Goal: Task Accomplishment & Management: Manage account settings

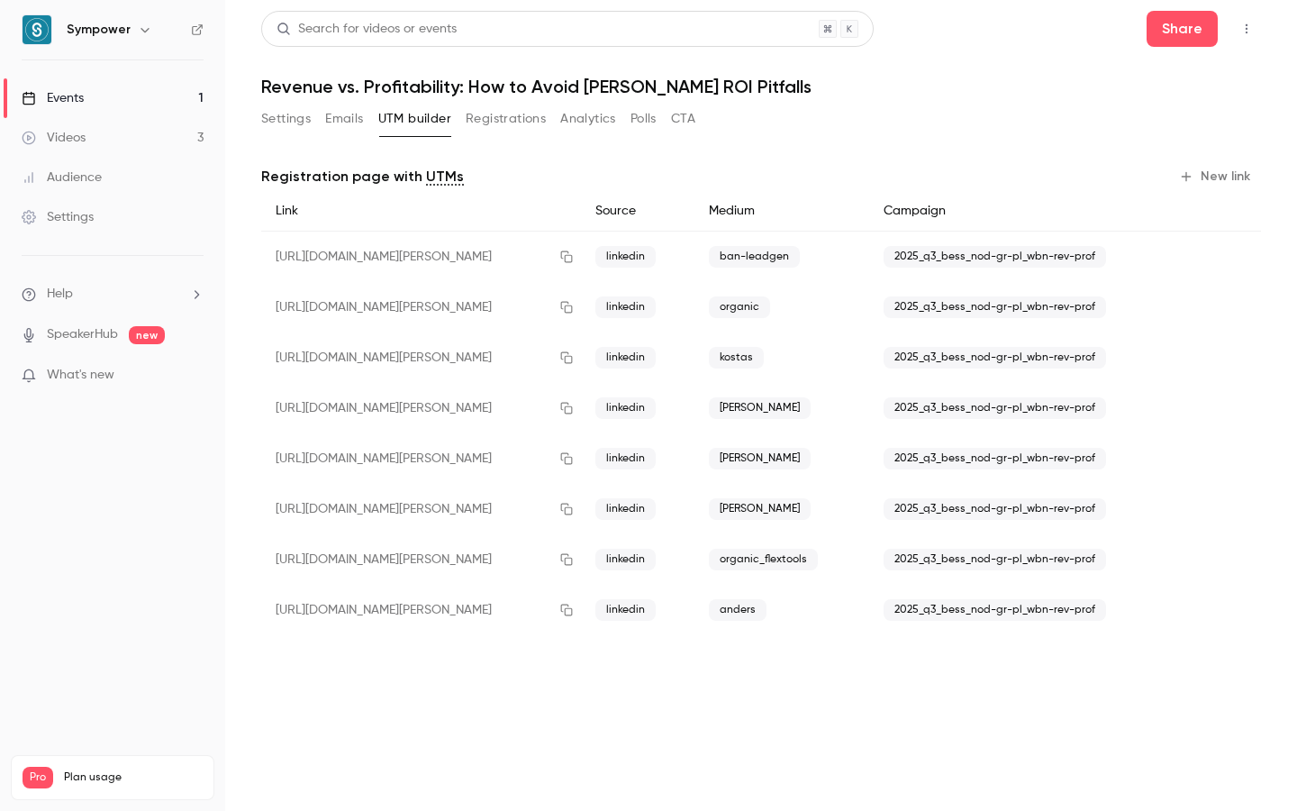
click at [86, 87] on link "Events 1" at bounding box center [112, 98] width 225 height 40
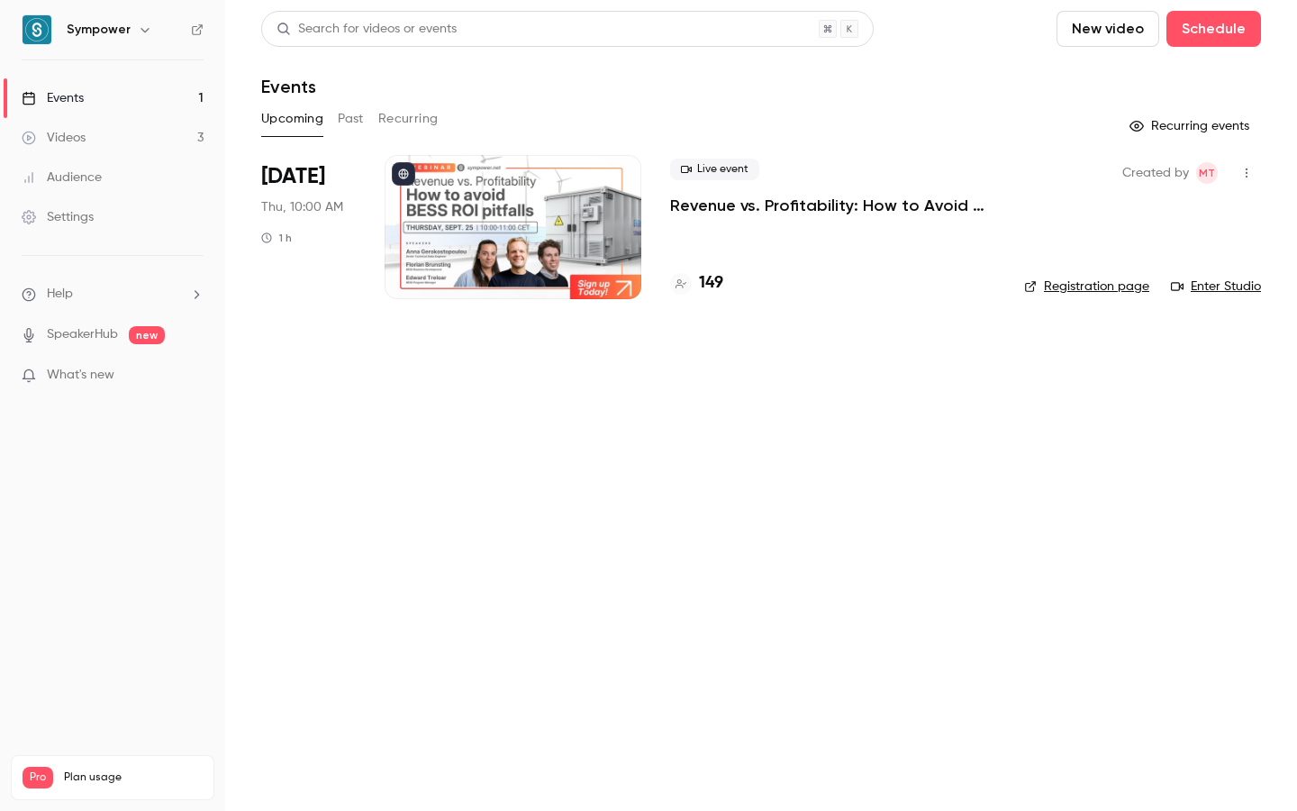
click at [705, 204] on p "Revenue vs. Profitability: How to Avoid [PERSON_NAME] ROI Pitfalls" at bounding box center [832, 206] width 325 height 22
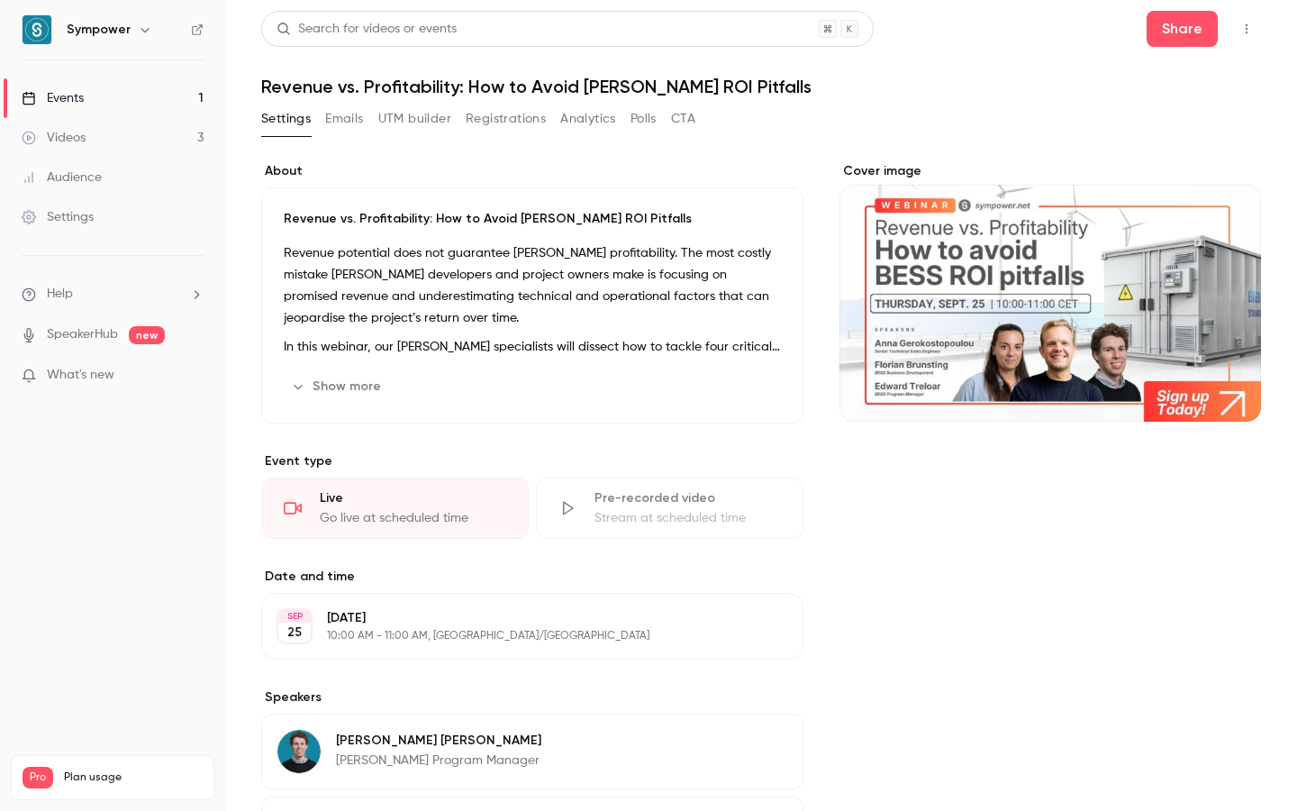
click at [504, 119] on button "Registrations" at bounding box center [506, 119] width 80 height 29
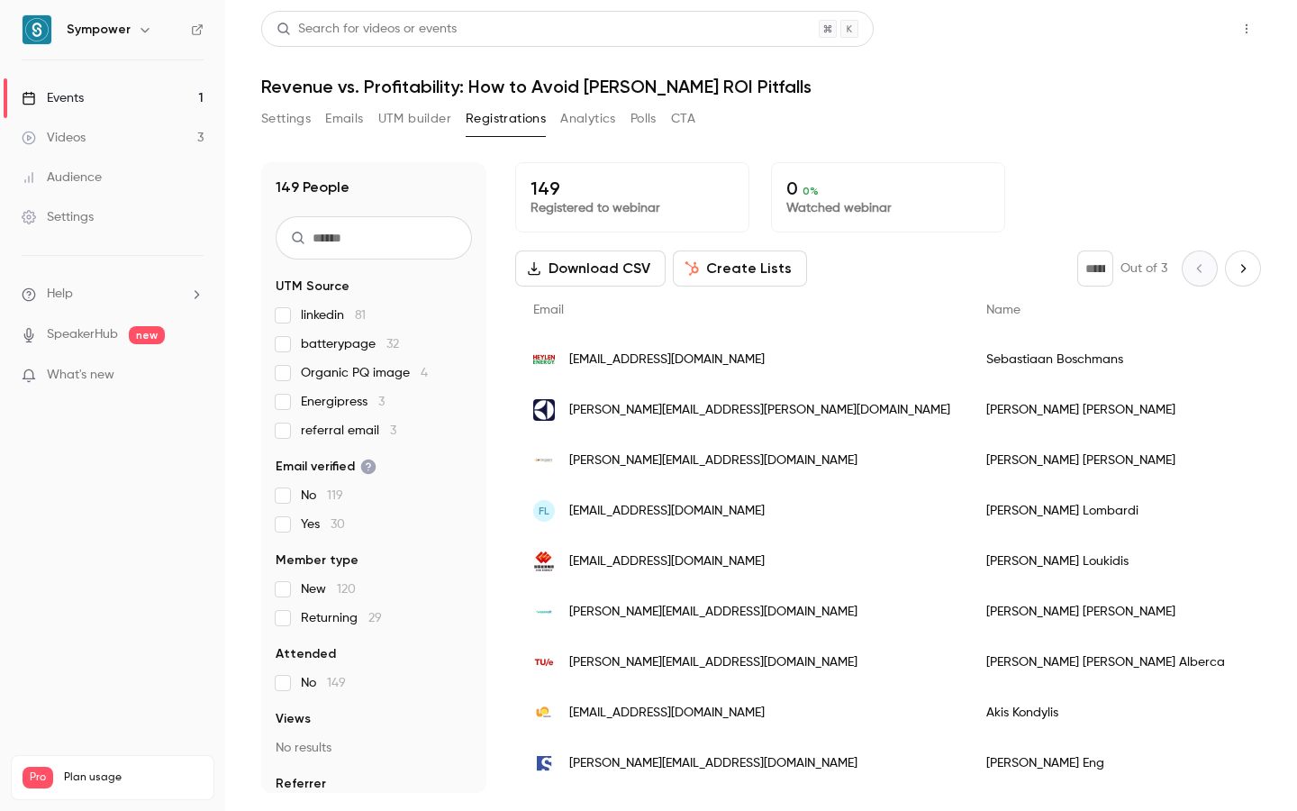
click at [1171, 35] on button "Share" at bounding box center [1182, 29] width 71 height 36
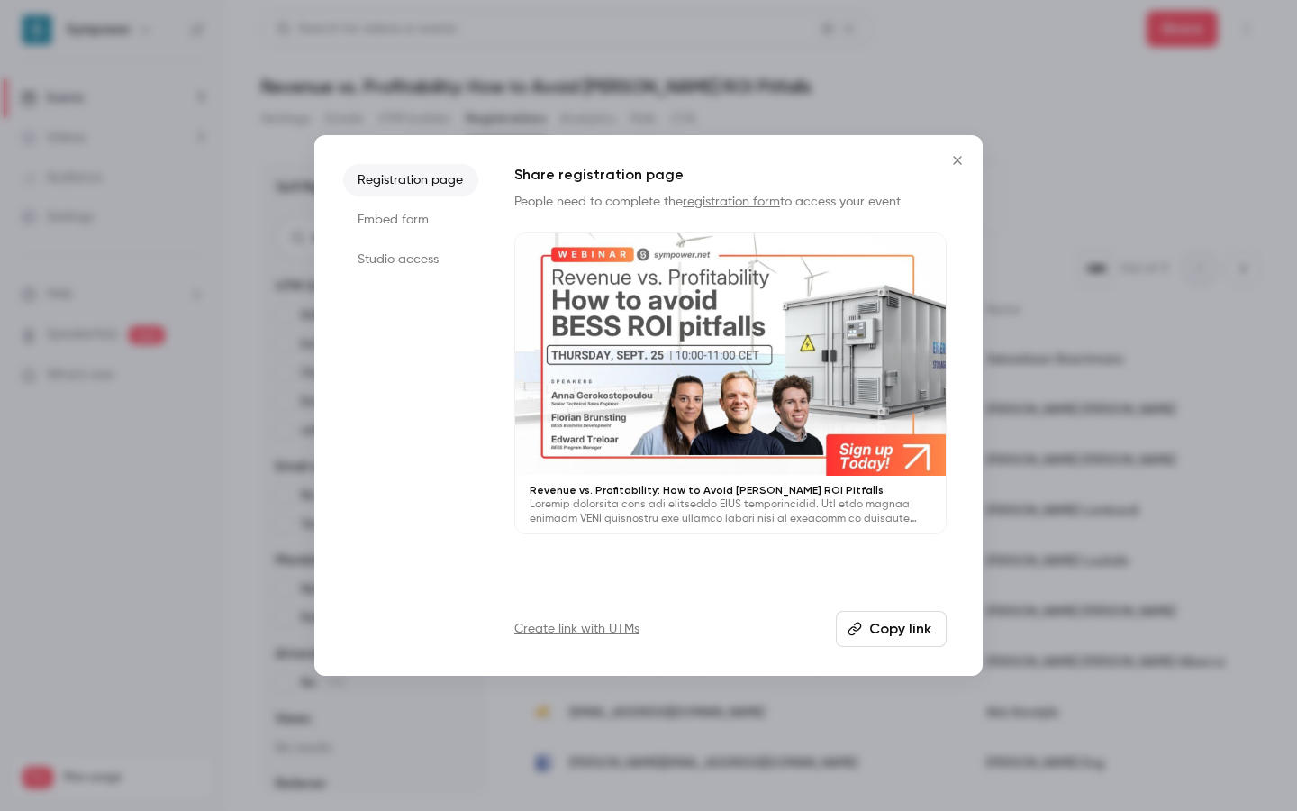
click at [397, 222] on li "Embed form" at bounding box center [410, 220] width 135 height 32
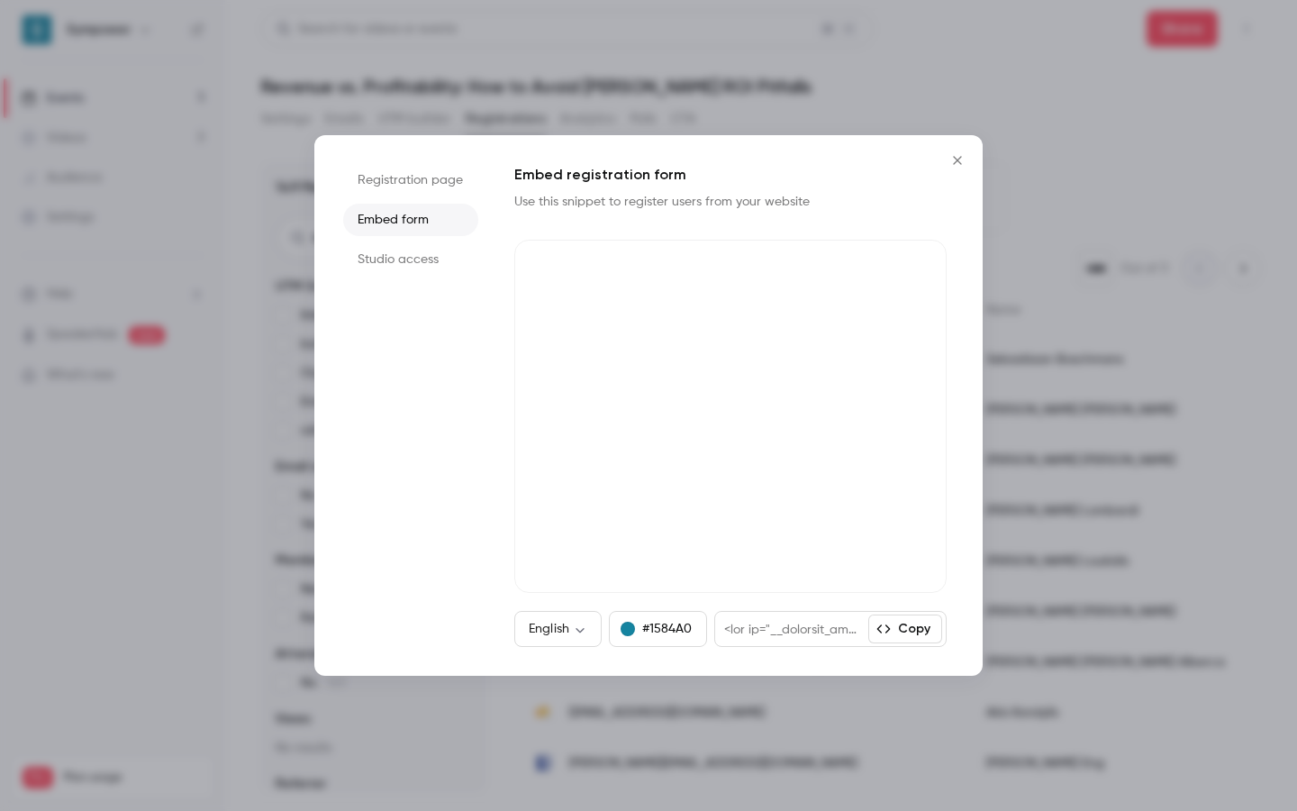
click at [404, 172] on li "Registration page" at bounding box center [410, 180] width 135 height 32
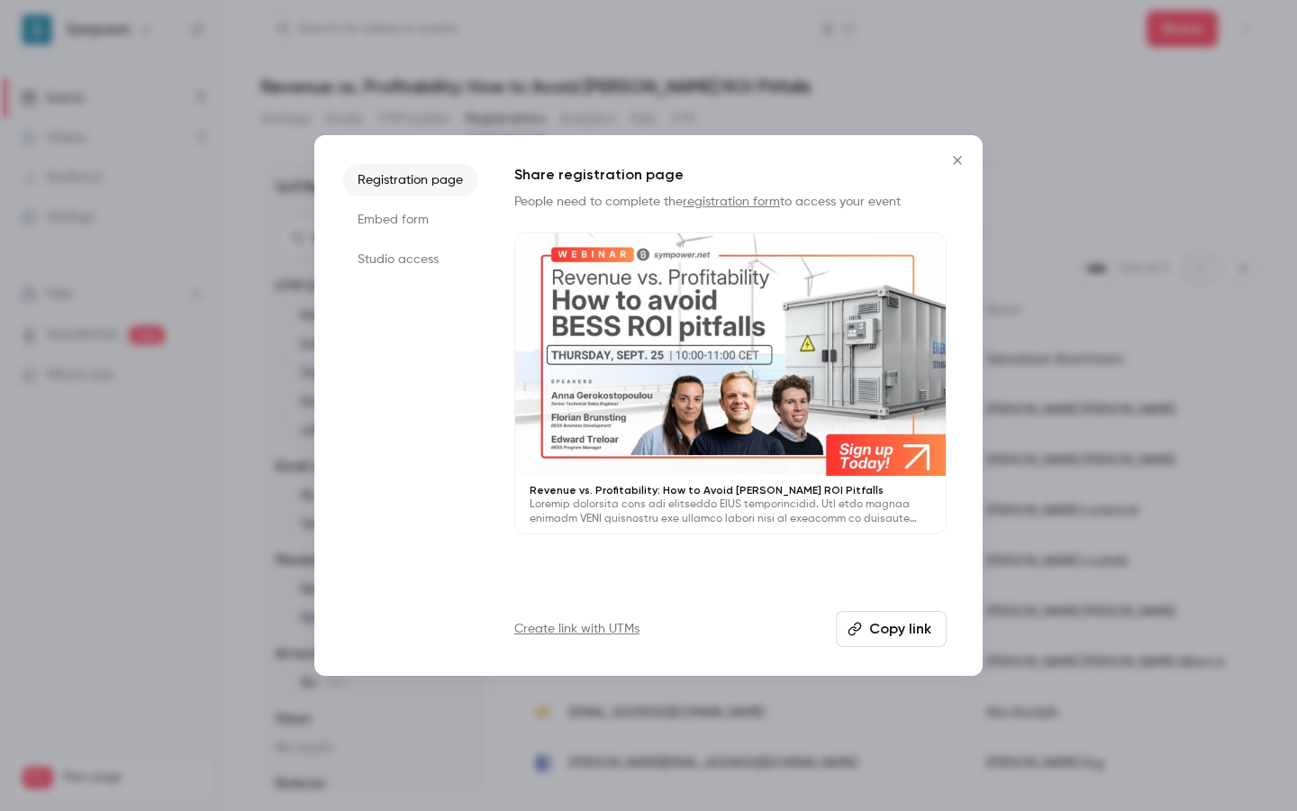
click at [722, 197] on link "registration form" at bounding box center [731, 201] width 97 height 13
click at [954, 160] on icon "Close" at bounding box center [958, 160] width 22 height 14
